Goal: Transaction & Acquisition: Purchase product/service

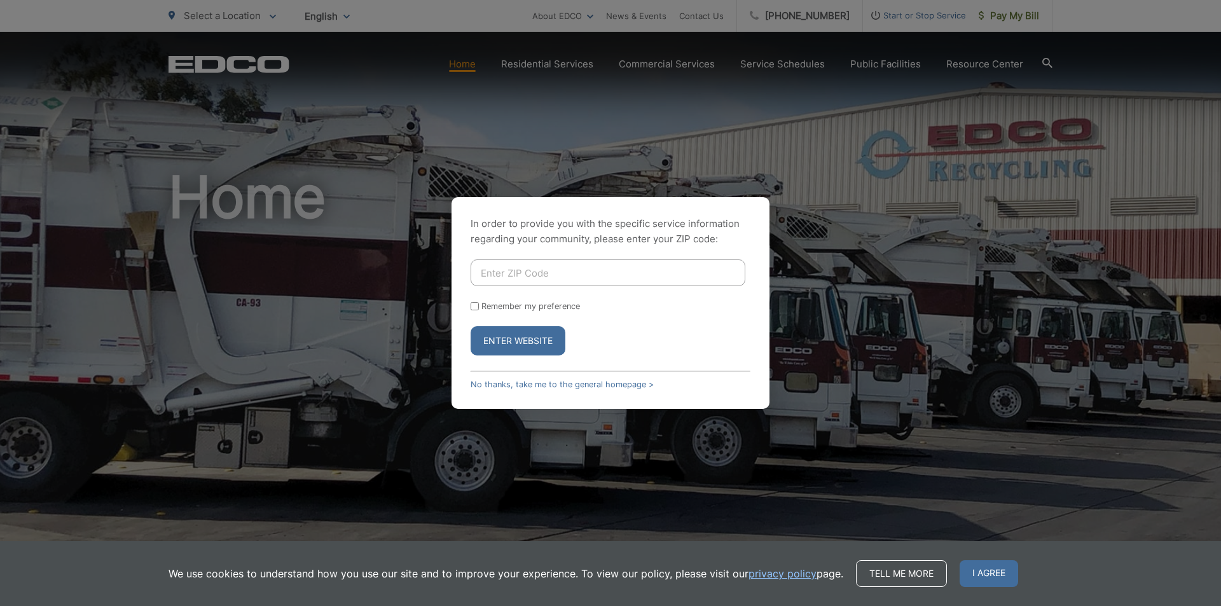
click at [508, 273] on input "Enter ZIP Code" at bounding box center [608, 272] width 275 height 27
type input "92116"
click at [501, 331] on button "Enter Website" at bounding box center [518, 340] width 95 height 29
click at [506, 335] on button "Enter Website" at bounding box center [518, 340] width 95 height 29
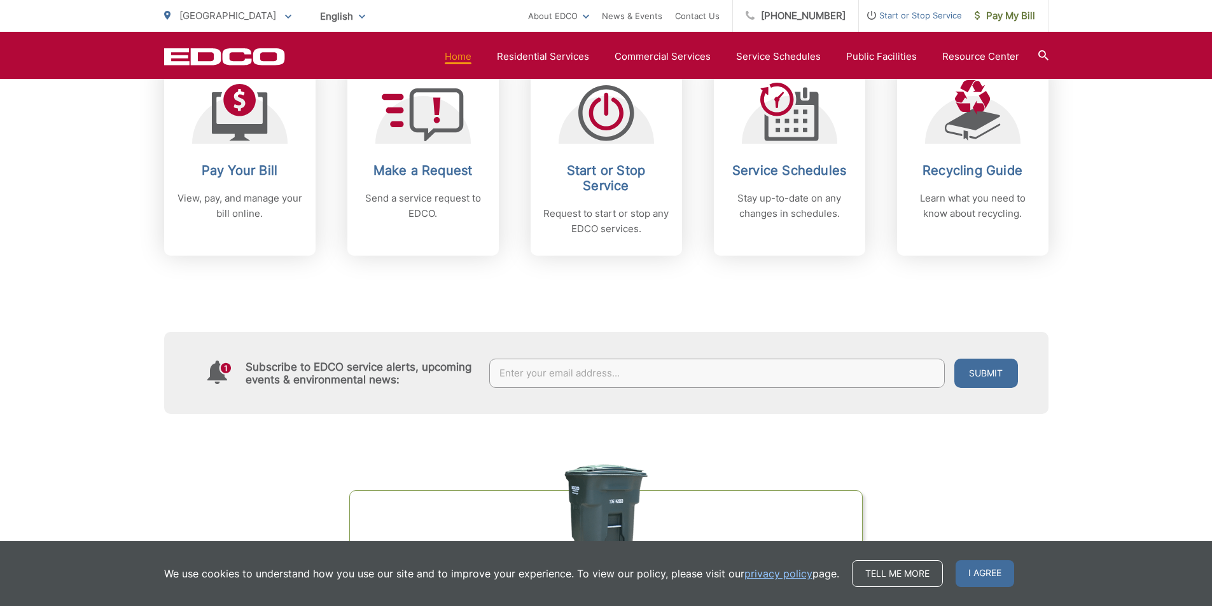
scroll to position [572, 0]
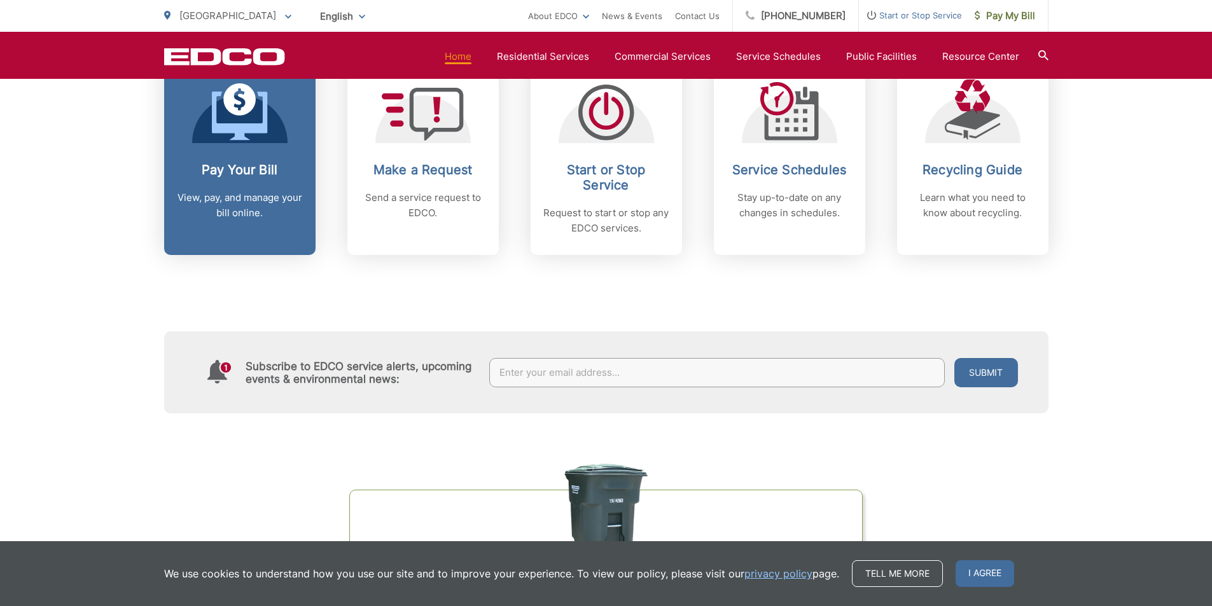
click at [253, 177] on h2 "Pay Your Bill" at bounding box center [240, 169] width 126 height 15
